Goal: Transaction & Acquisition: Purchase product/service

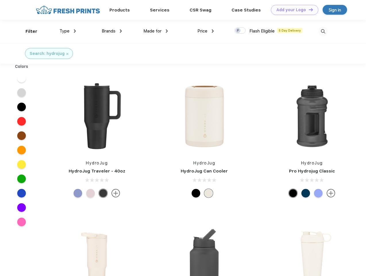
scroll to position [0, 0]
click at [293, 10] on link "Add your Logo Design Tool" at bounding box center [294, 10] width 47 height 10
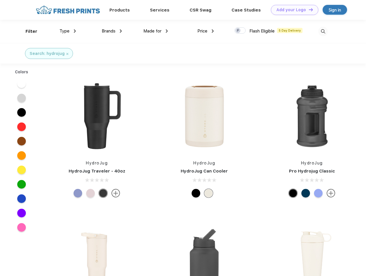
click at [0, 0] on div "Design Tool" at bounding box center [0, 0] width 0 height 0
click at [308, 9] on link "Add your Logo Design Tool" at bounding box center [294, 10] width 47 height 10
click at [28, 31] on div "Filter" at bounding box center [32, 31] width 12 height 7
click at [68, 31] on span "Type" at bounding box center [65, 30] width 10 height 5
click at [112, 31] on span "Brands" at bounding box center [109, 30] width 14 height 5
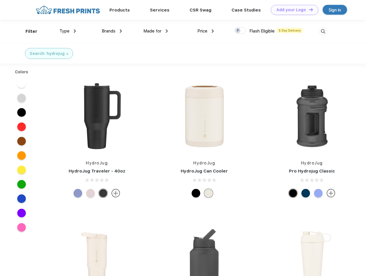
click at [156, 31] on span "Made for" at bounding box center [152, 30] width 18 height 5
click at [206, 31] on span "Price" at bounding box center [202, 30] width 10 height 5
click at [240, 31] on div at bounding box center [240, 30] width 11 height 6
click at [238, 31] on input "checkbox" at bounding box center [237, 29] width 4 height 4
click at [323, 31] on img at bounding box center [323, 31] width 9 height 9
